Goal: Task Accomplishment & Management: Use online tool/utility

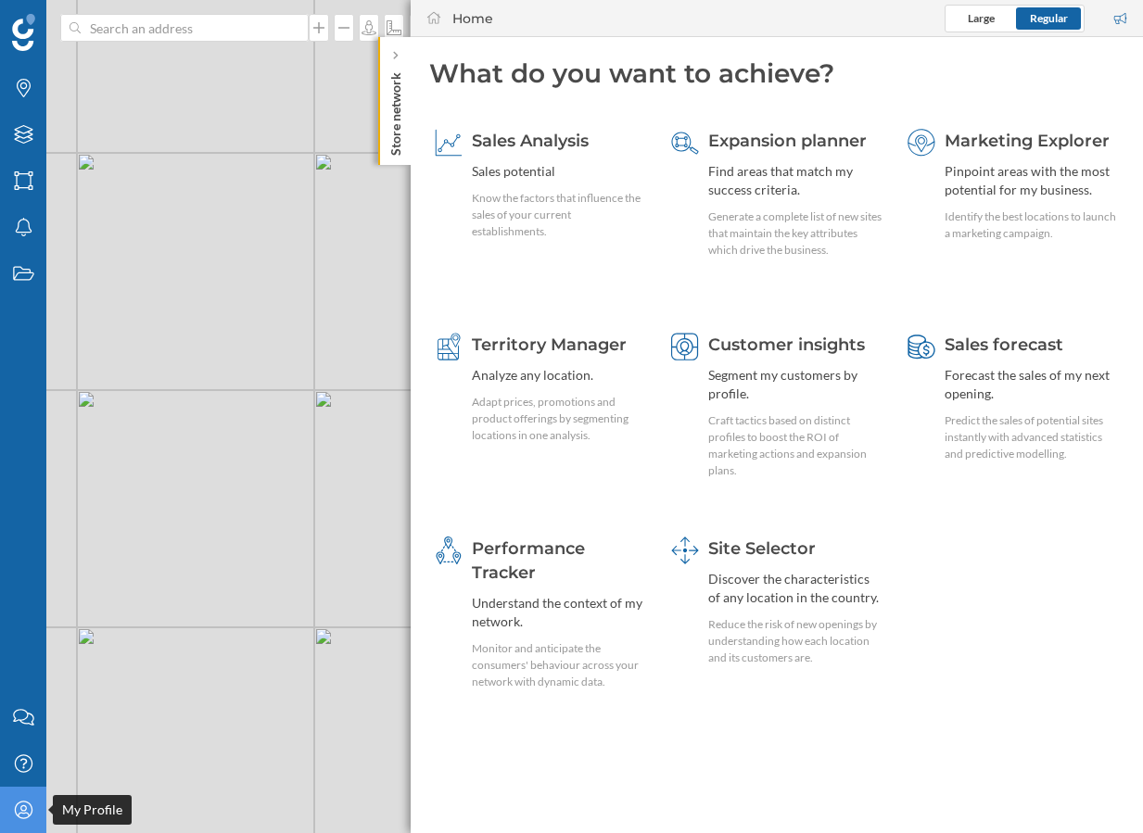
click at [27, 806] on icon "My Profile" at bounding box center [23, 810] width 23 height 19
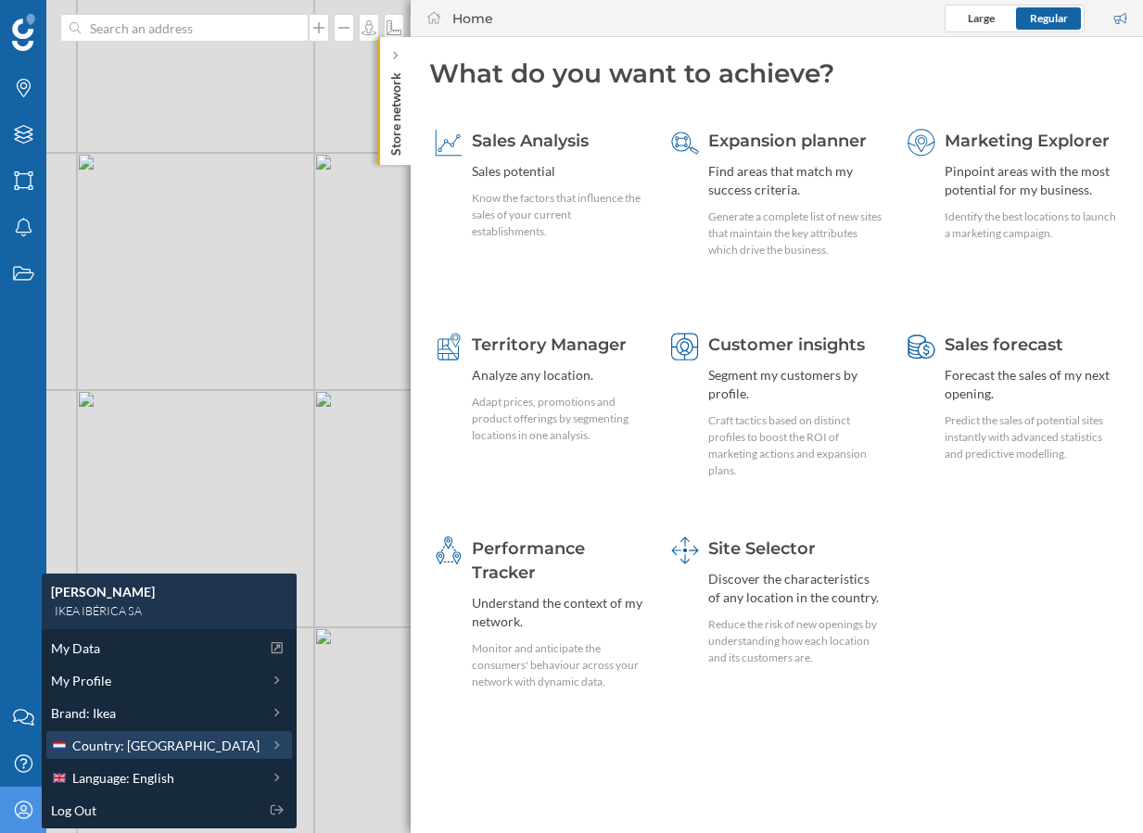
click at [133, 739] on span "Country: [GEOGRAPHIC_DATA]" at bounding box center [165, 745] width 187 height 19
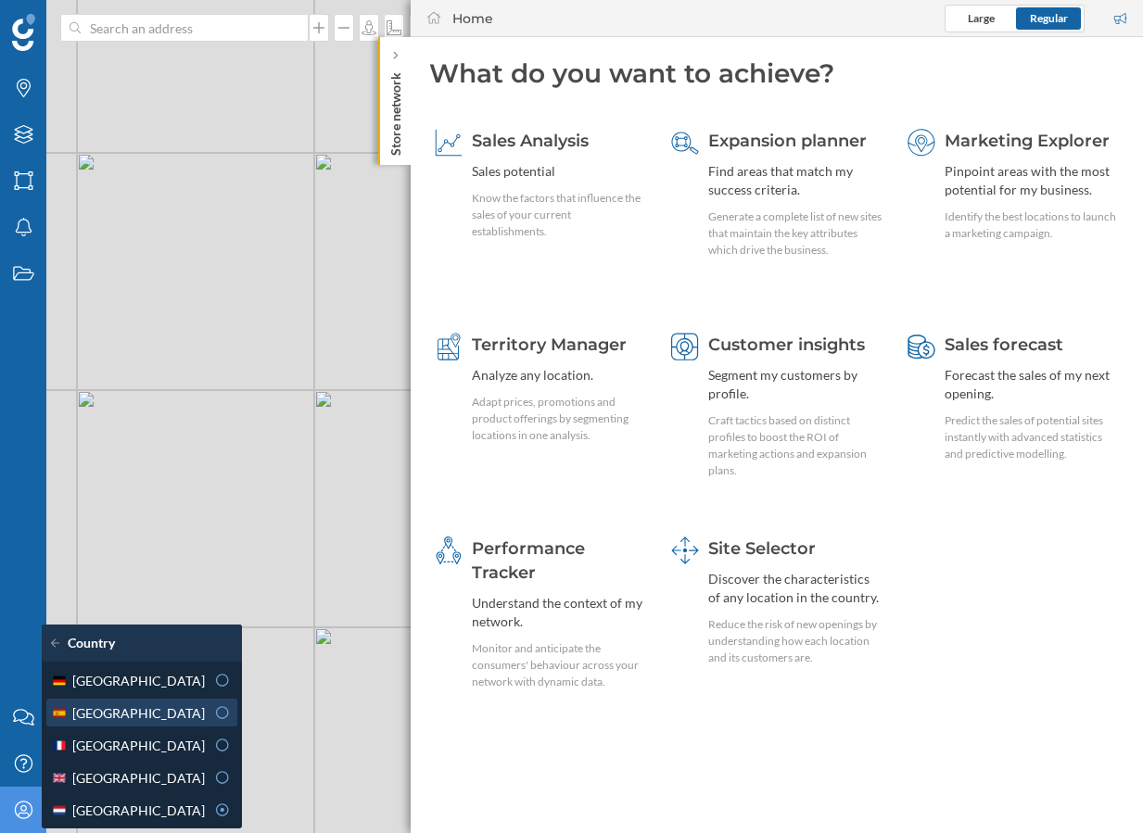
click at [157, 714] on div "[GEOGRAPHIC_DATA]" at bounding box center [128, 712] width 154 height 19
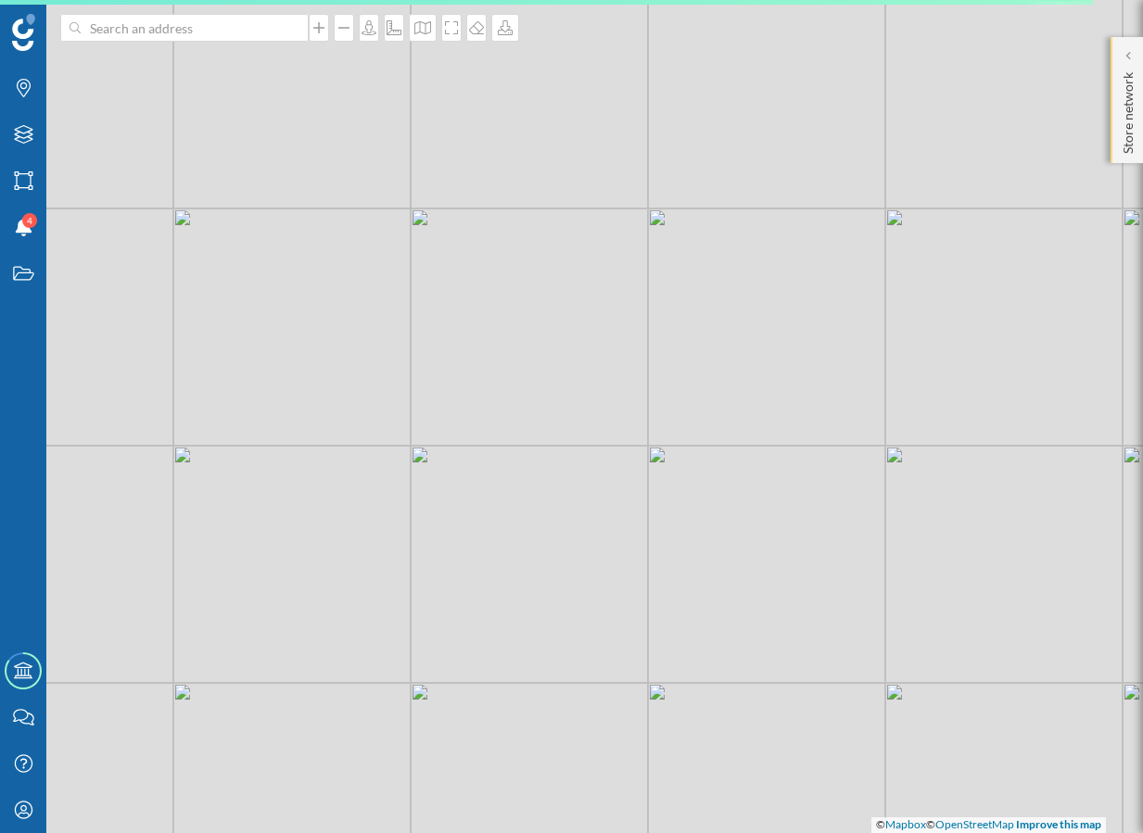
click at [1136, 145] on p "Store network" at bounding box center [1127, 109] width 19 height 89
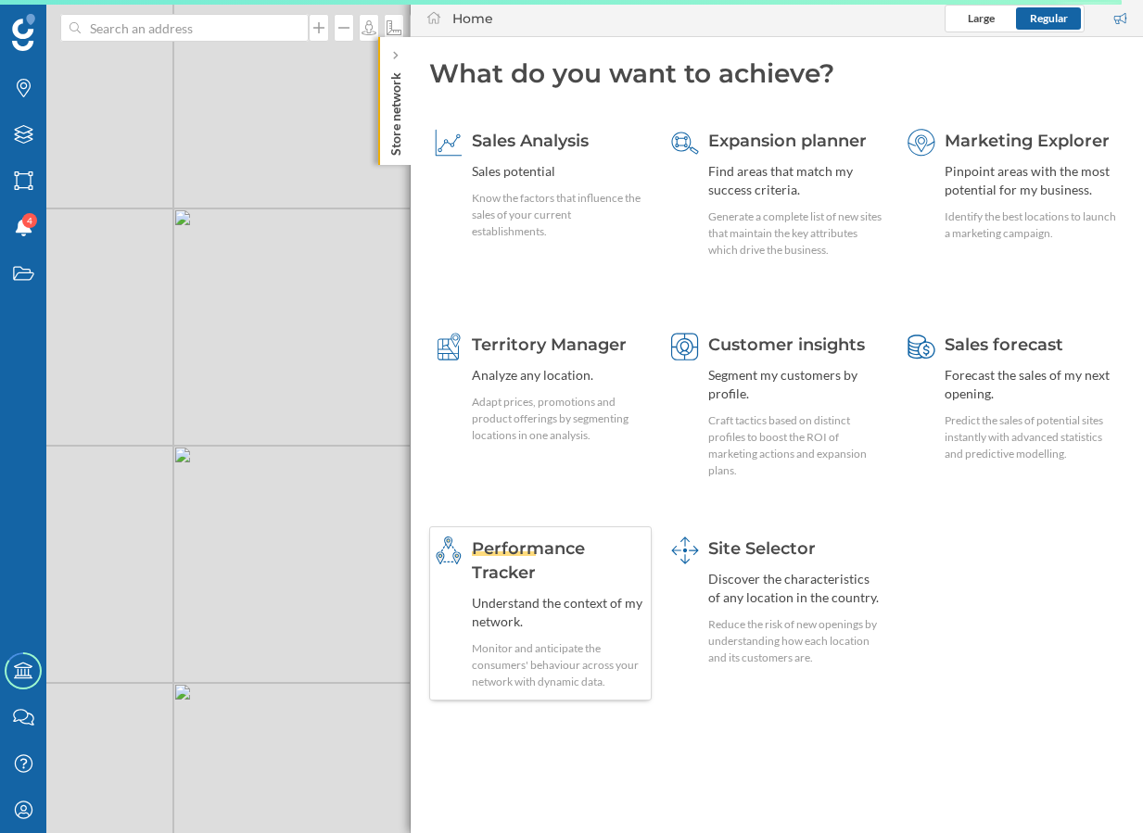
click at [568, 590] on div "Performance Tracker Understand the context of my network. Monitor and anticipat…" at bounding box center [559, 614] width 174 height 154
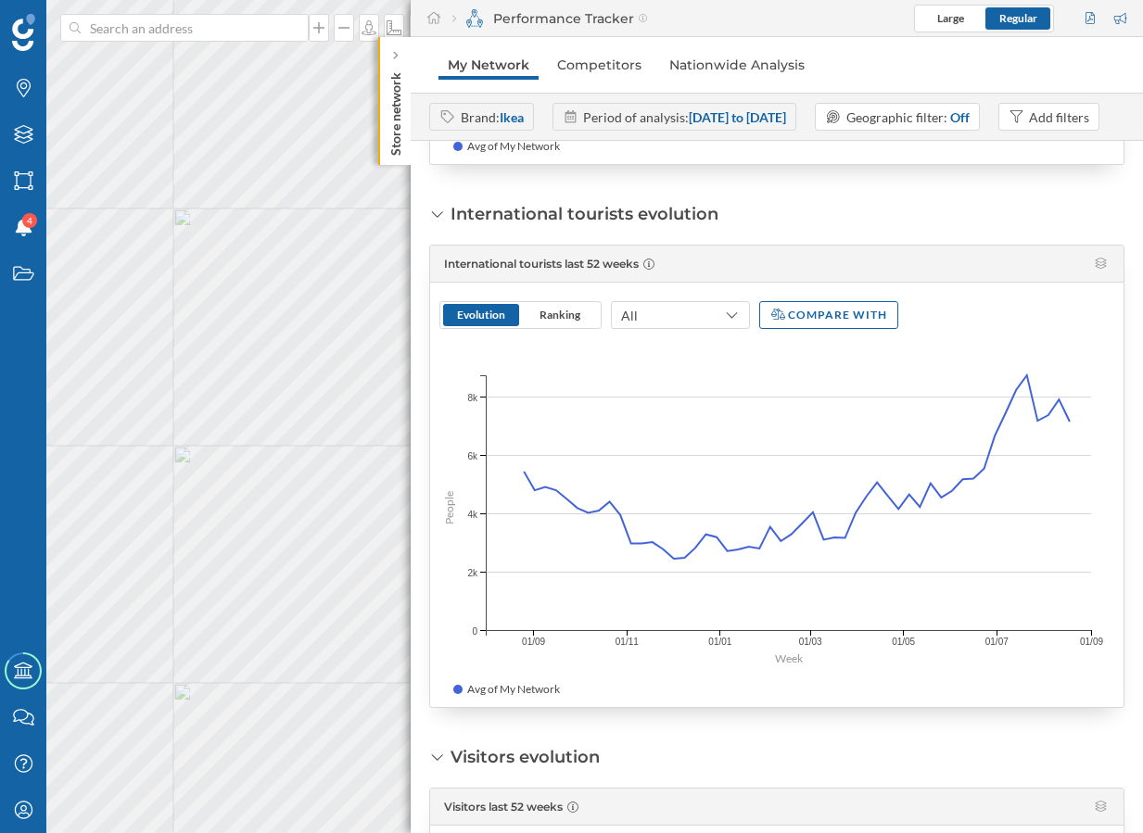
scroll to position [3085, 0]
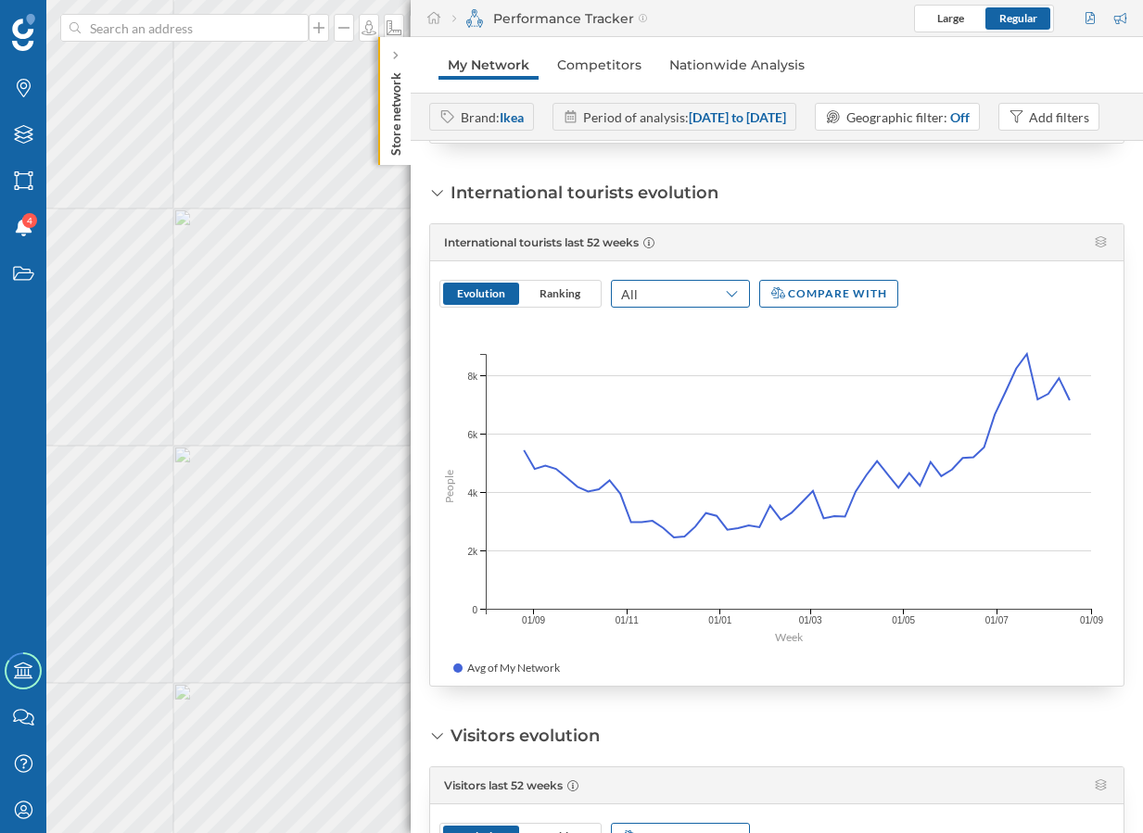
click at [681, 308] on div "All" at bounding box center [680, 294] width 139 height 28
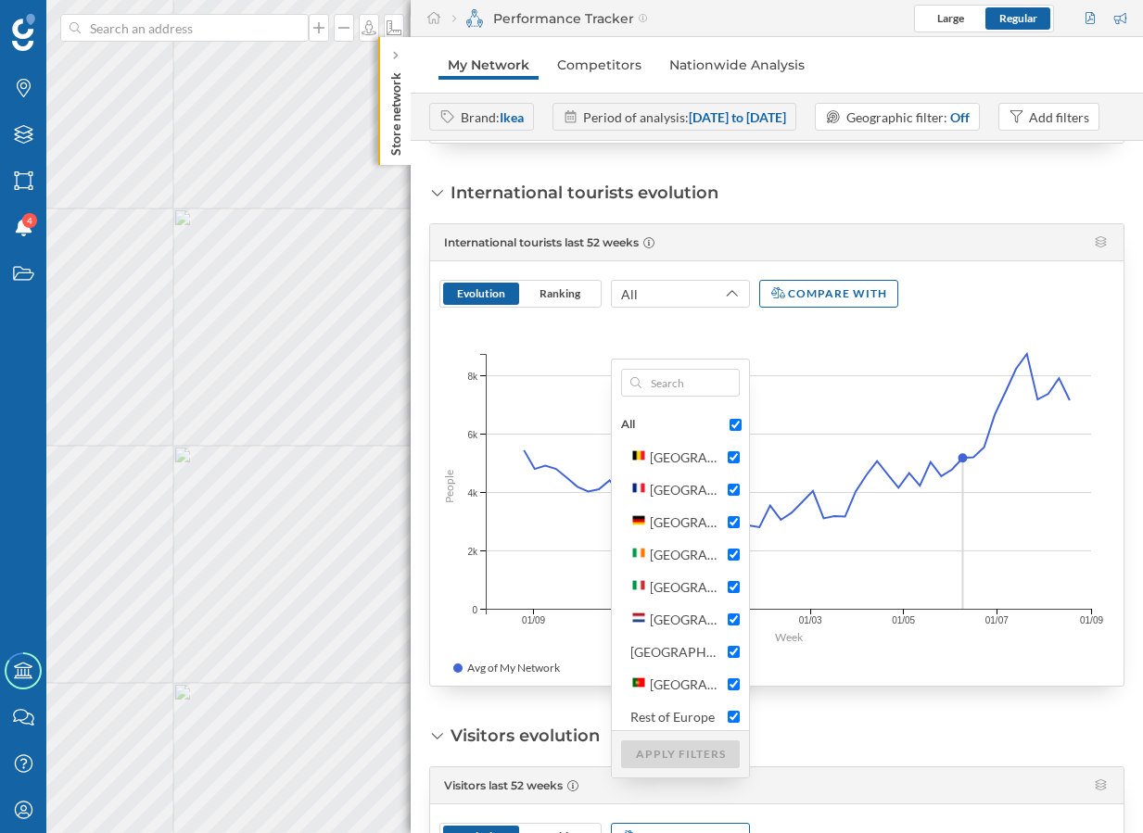
click at [959, 474] on icon "People 8k 8k 6k 6k 4k 4k 2k 2k 0 0 Week 01/08 01/09 01/10 01/11 01/12 01/01 01/…" at bounding box center [776, 486] width 693 height 320
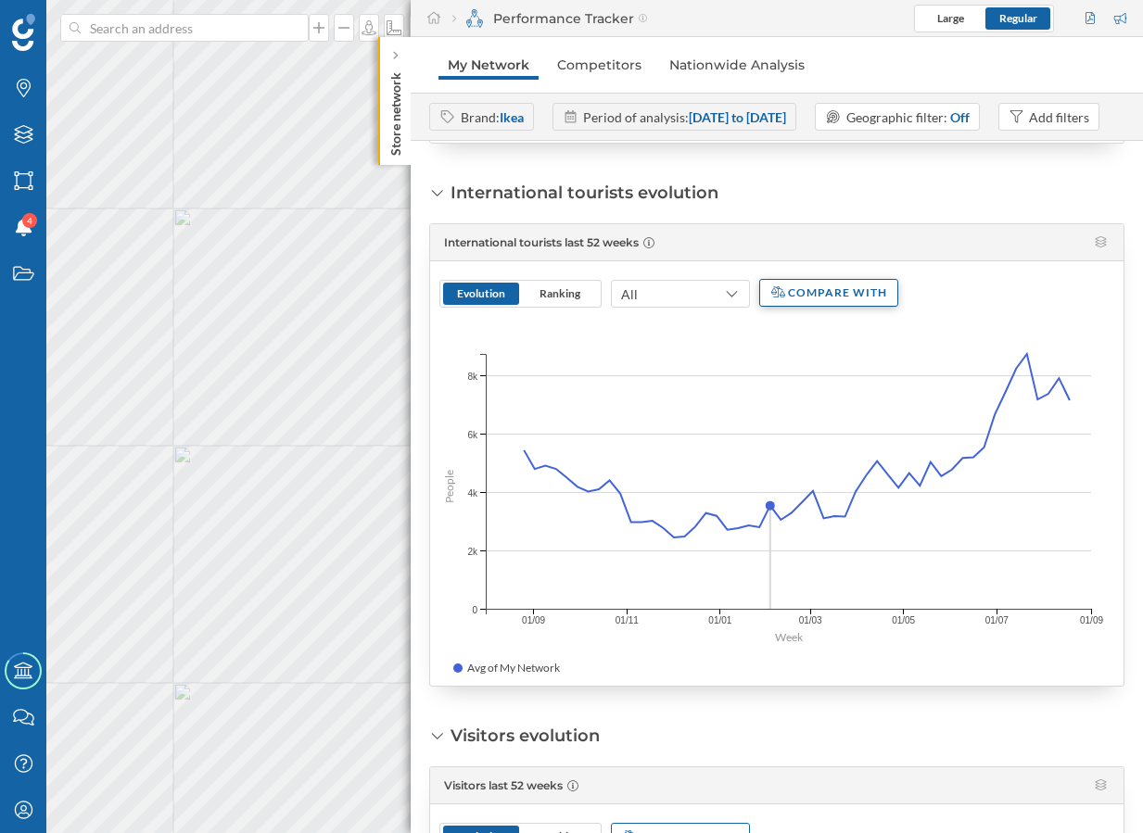
click at [808, 307] on div "Compare with" at bounding box center [828, 293] width 139 height 28
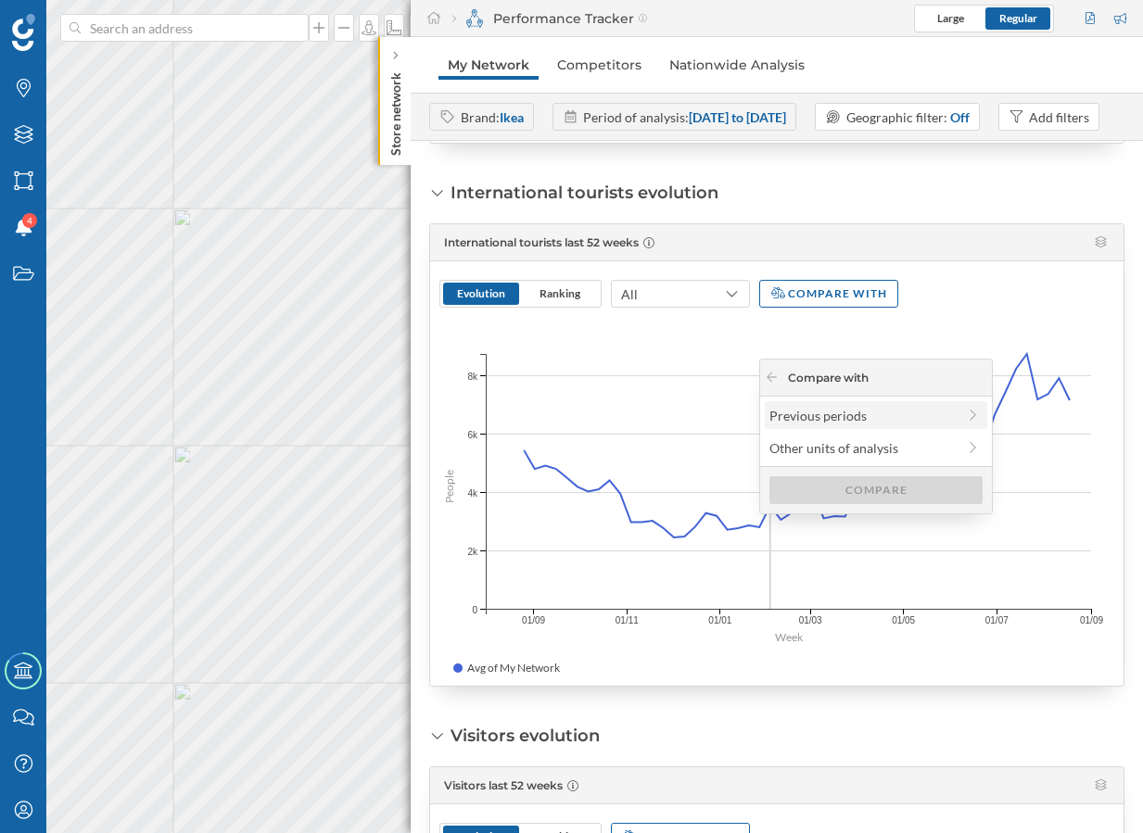
click at [805, 426] on label "Previous periods" at bounding box center [876, 415] width 222 height 28
click at [803, 423] on div "Previous year" at bounding box center [874, 415] width 211 height 19
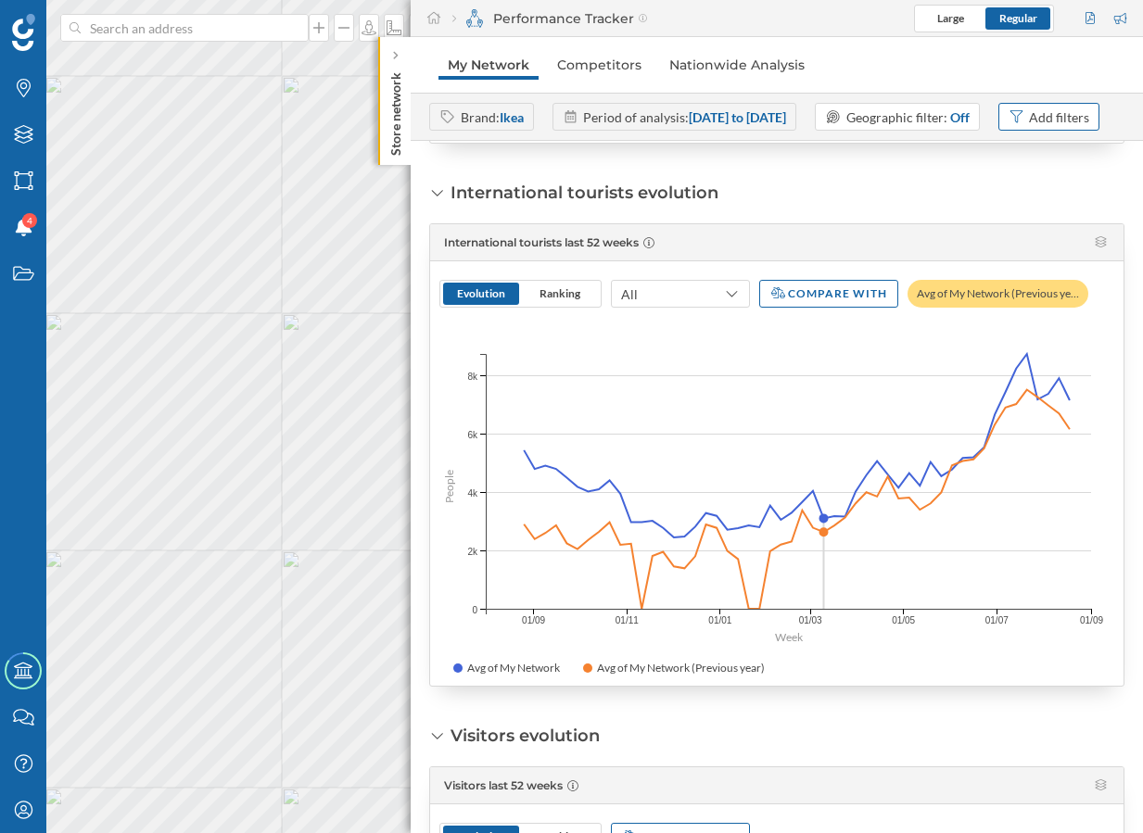
click at [1029, 127] on div "Add filters" at bounding box center [1059, 116] width 60 height 19
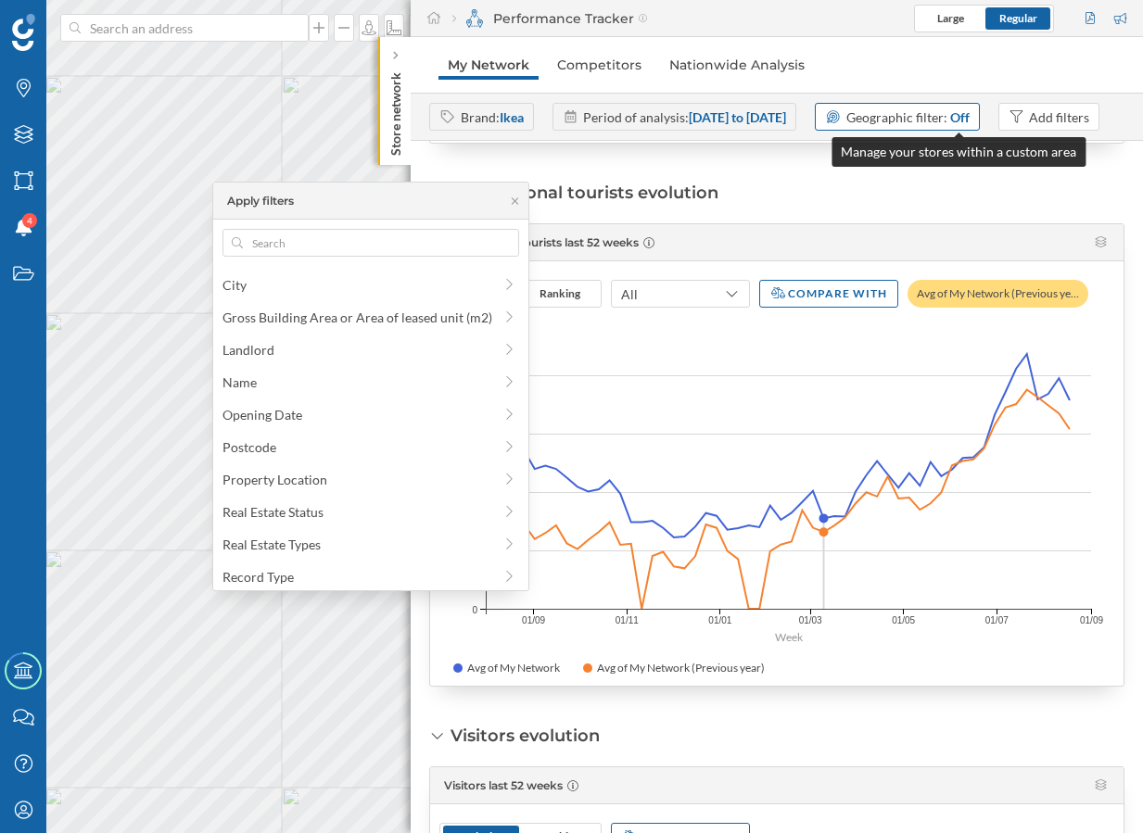
click at [920, 113] on span "Geographic filter:" at bounding box center [896, 117] width 101 height 16
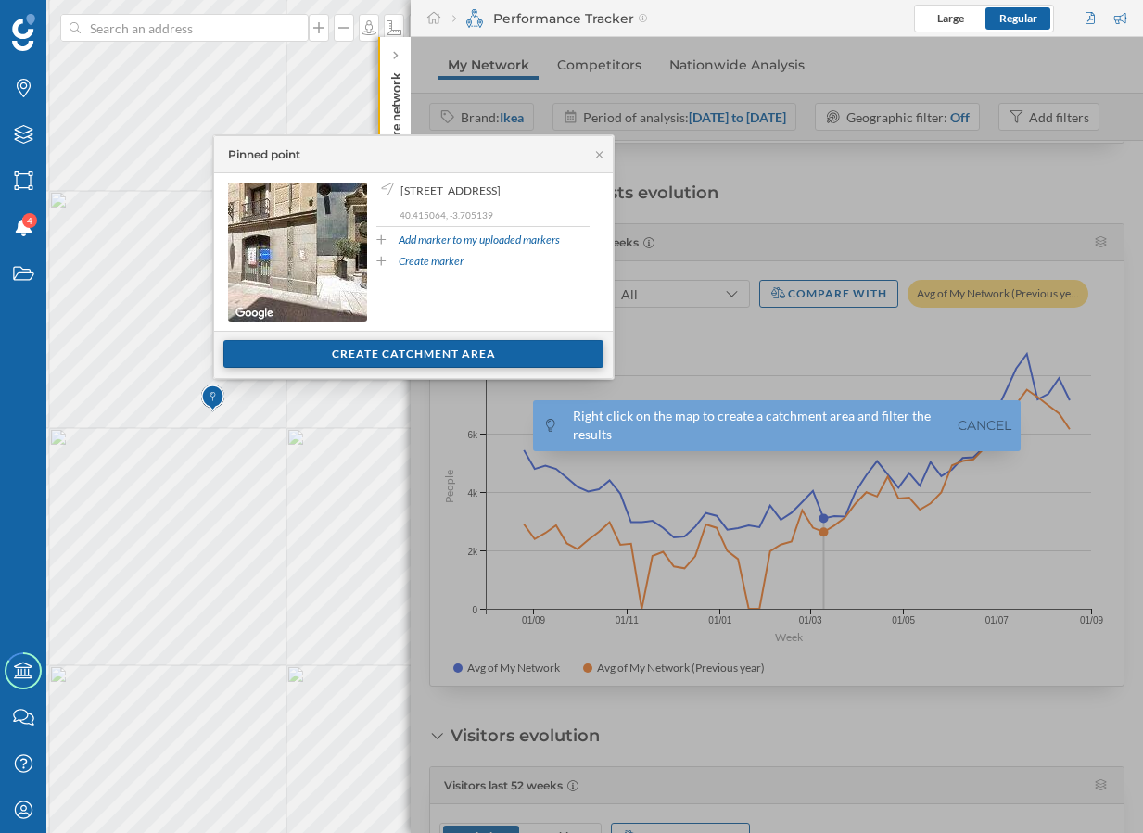
click at [401, 359] on div "Create catchment area" at bounding box center [413, 354] width 380 height 28
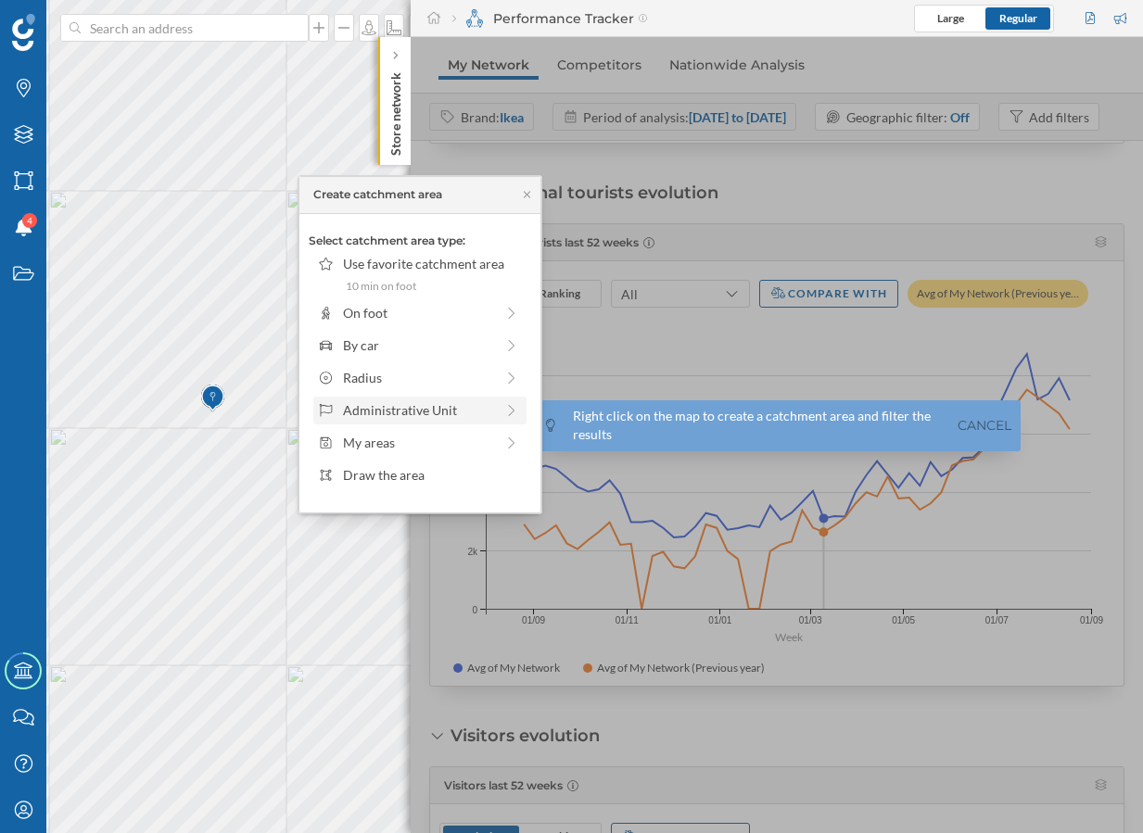
click at [403, 410] on div "Administrative Unit" at bounding box center [418, 409] width 151 height 19
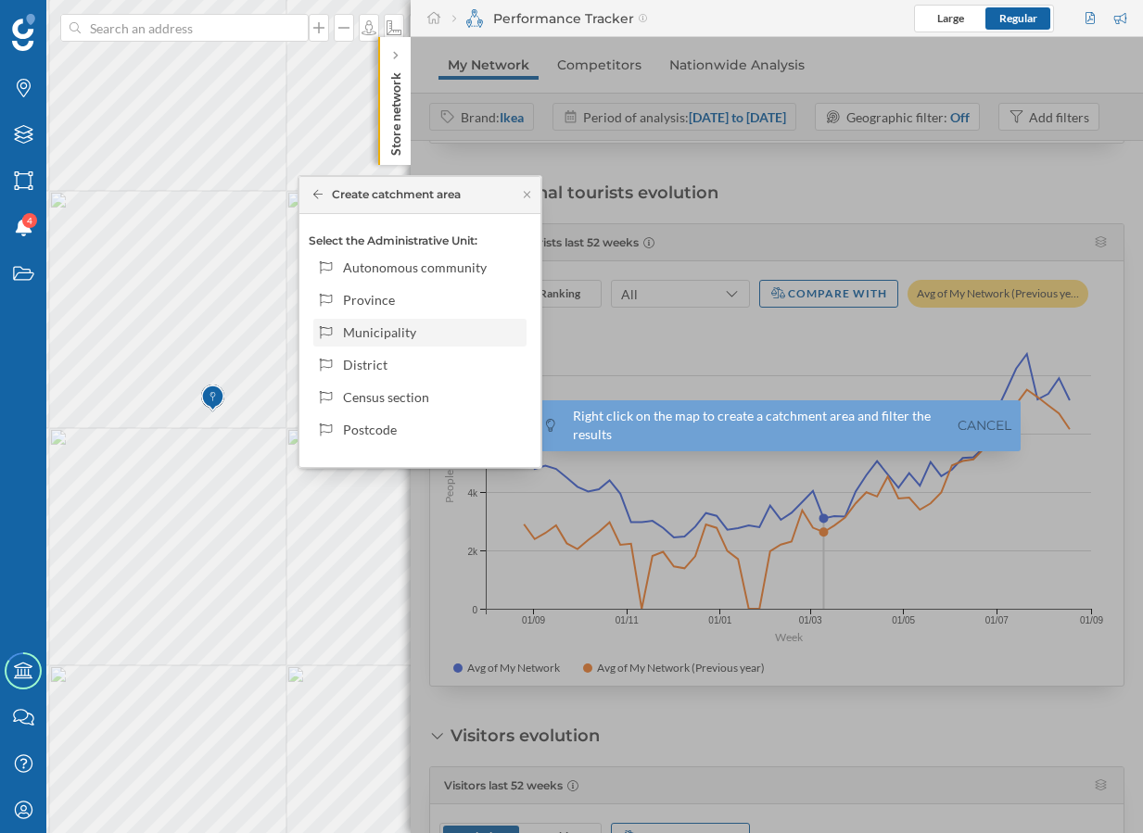
click at [386, 338] on div "Municipality" at bounding box center [431, 331] width 177 height 19
